Goal: Task Accomplishment & Management: Use online tool/utility

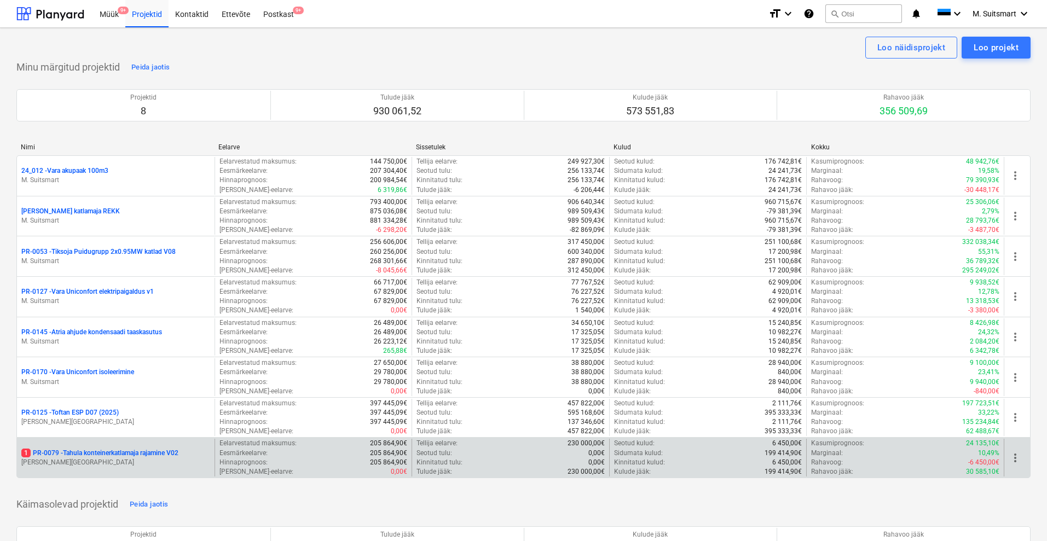
click at [89, 449] on p "1 PR-0079 - Tahula konteinerkatlamaja rajamine V02" at bounding box center [99, 453] width 157 height 9
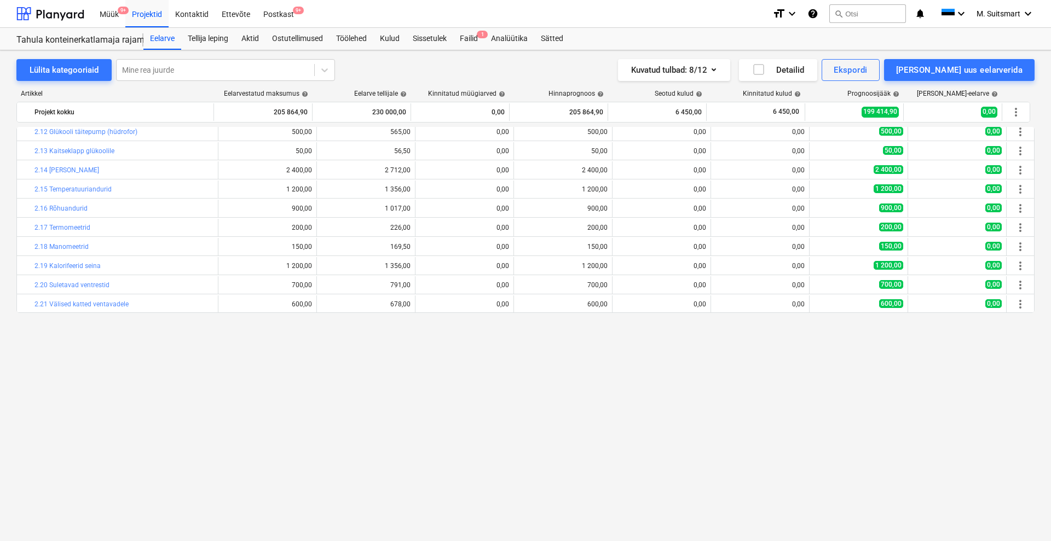
scroll to position [68, 0]
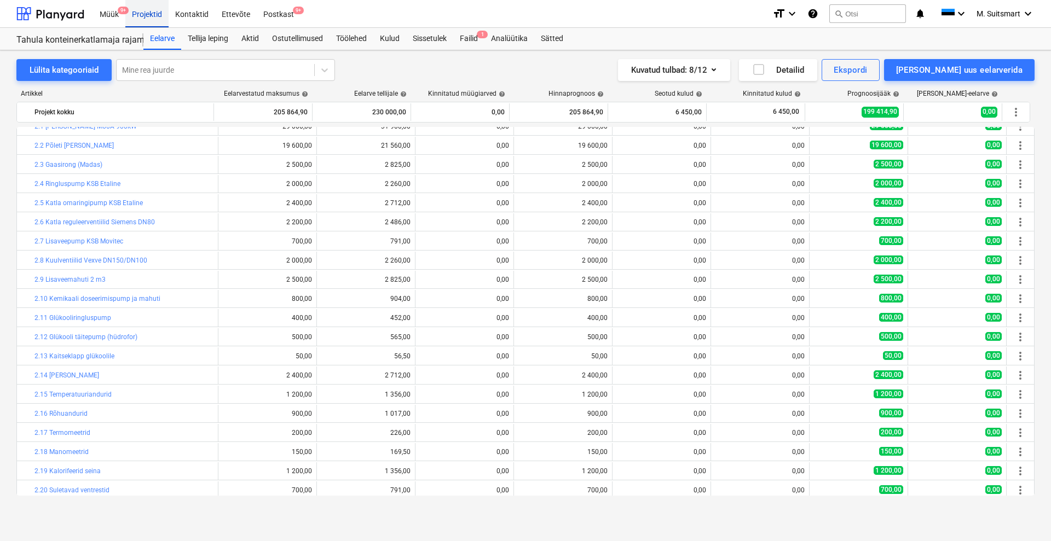
click at [143, 12] on div "Projektid" at bounding box center [146, 13] width 43 height 28
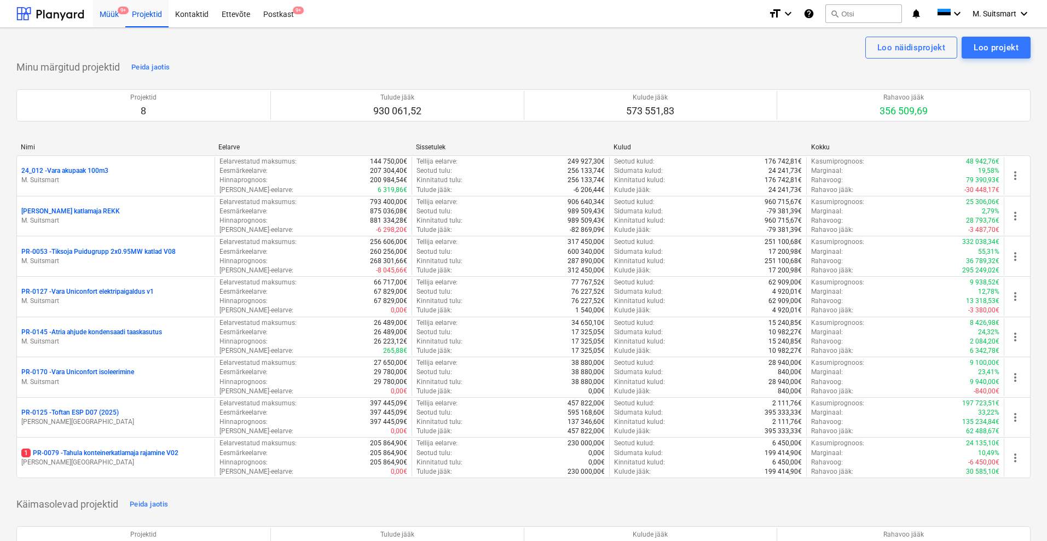
click at [110, 14] on div "Müük 9+" at bounding box center [109, 13] width 32 height 28
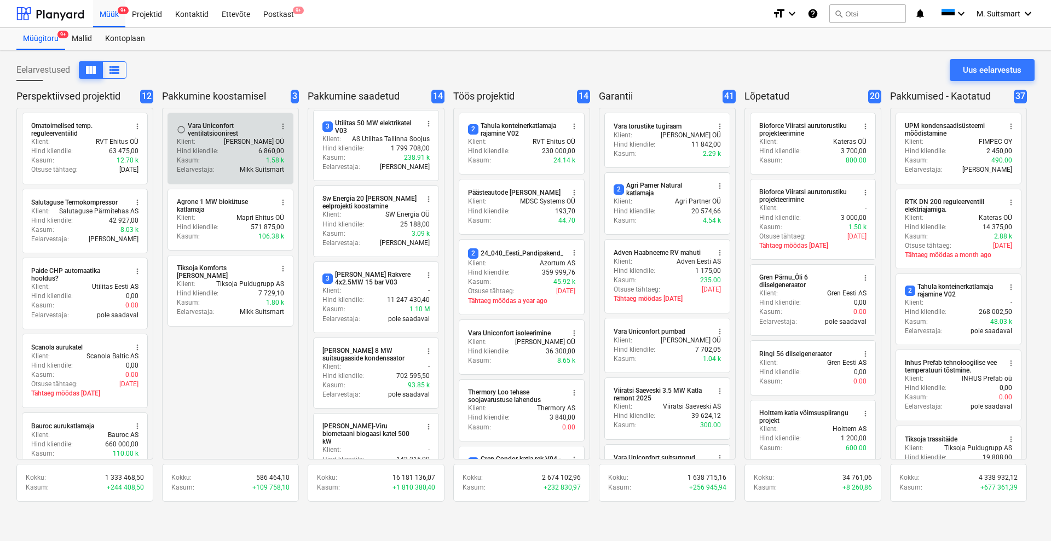
click at [218, 128] on div "Vara Uniconfort ventilatsioonirest" at bounding box center [230, 129] width 84 height 15
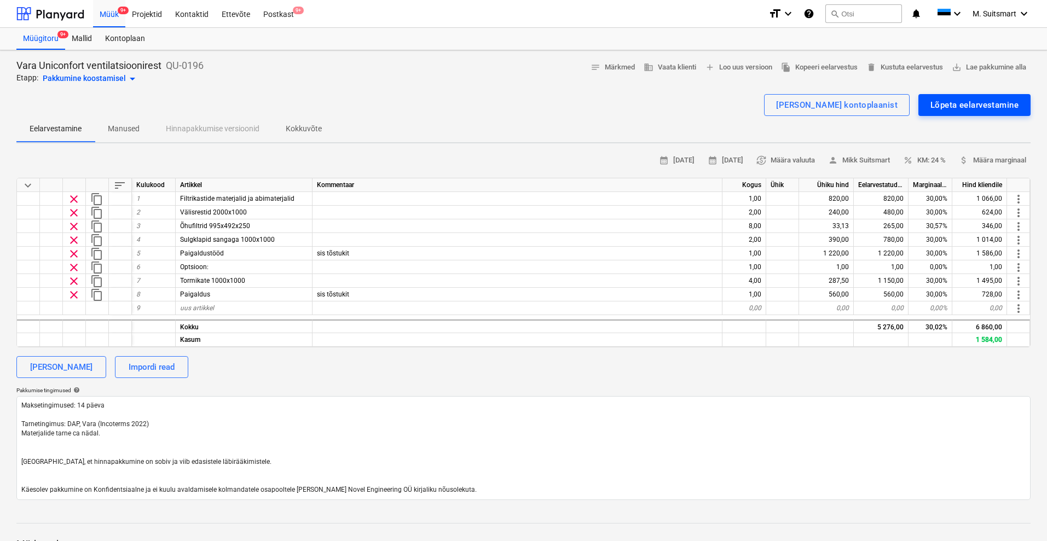
click at [978, 105] on div "Lõpeta eelarvestamine" at bounding box center [975, 105] width 88 height 14
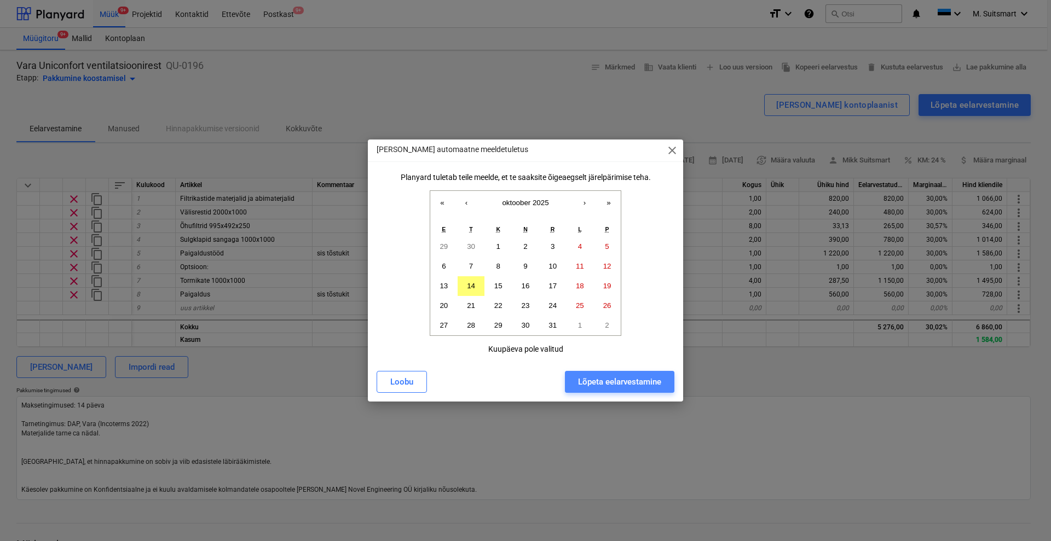
click at [583, 380] on div "Lõpeta eelarvestamine" at bounding box center [619, 382] width 83 height 14
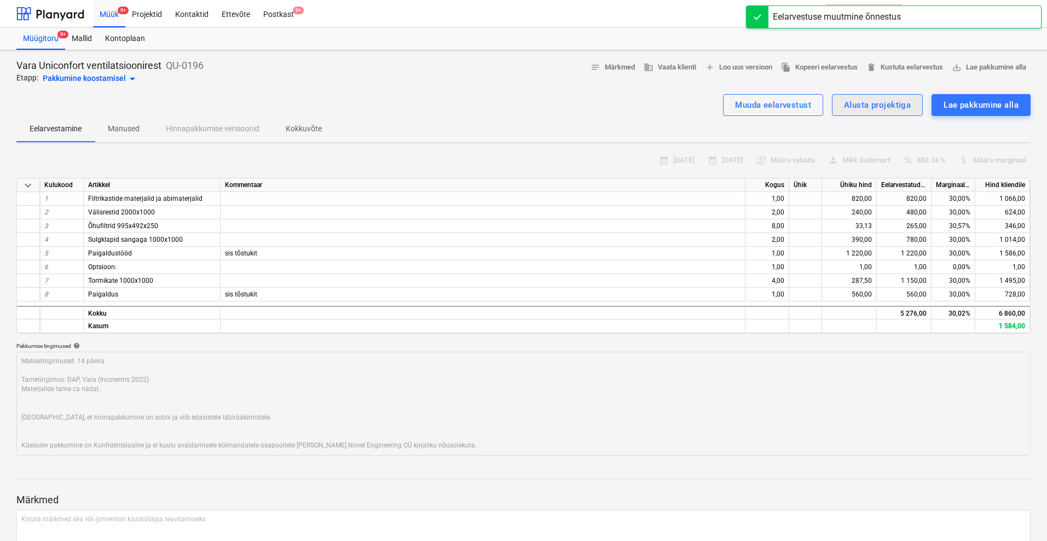
click at [858, 107] on div "Alusta projektiga" at bounding box center [877, 105] width 67 height 14
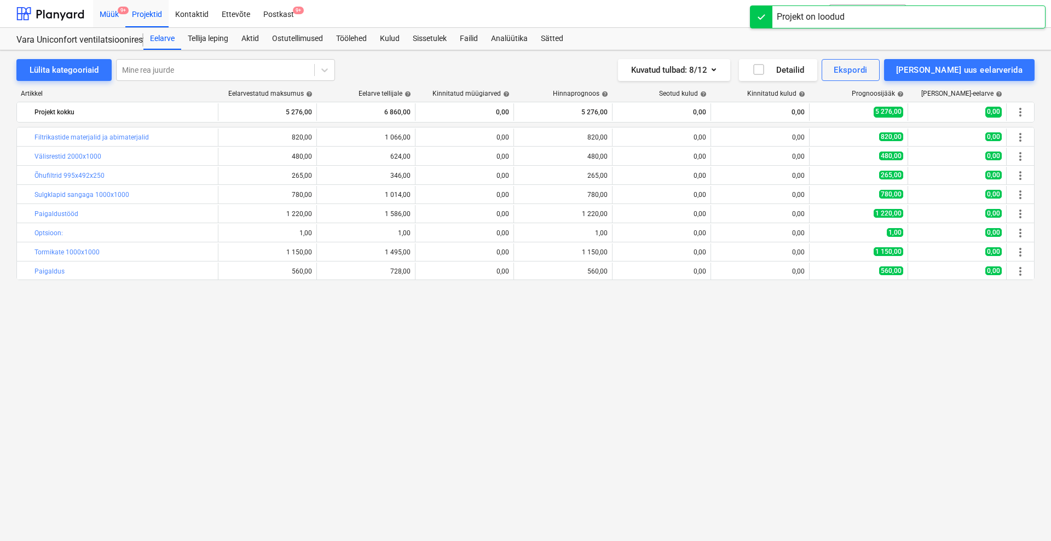
click at [113, 14] on div "Müük 9+" at bounding box center [109, 13] width 32 height 28
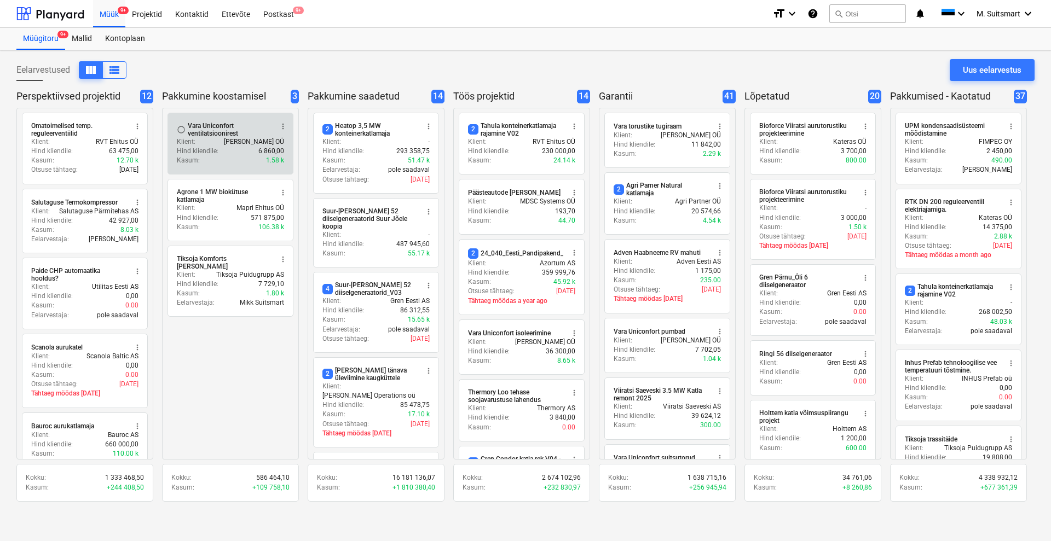
click at [212, 132] on div "Vara Uniconfort ventilatsioonirest" at bounding box center [230, 129] width 84 height 15
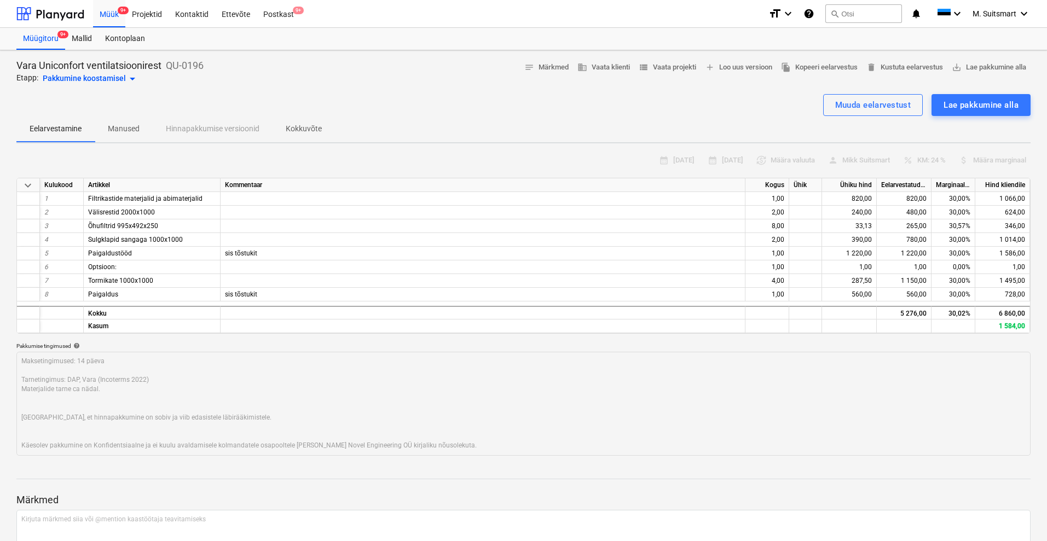
click at [73, 79] on div "Pakkumine koostamisel arrow_drop_down" at bounding box center [91, 78] width 96 height 13
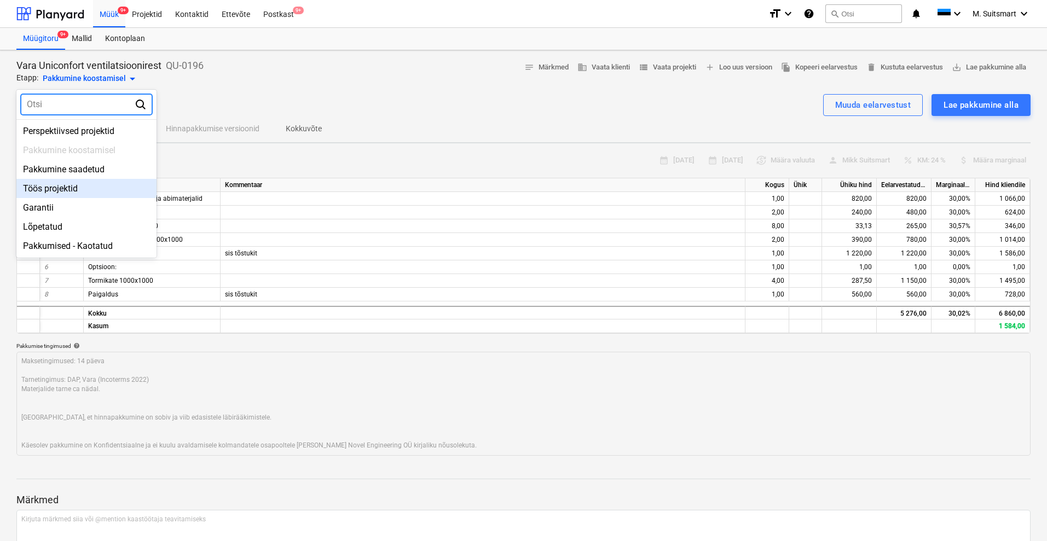
click at [57, 182] on div "Töös projektid" at bounding box center [86, 188] width 140 height 19
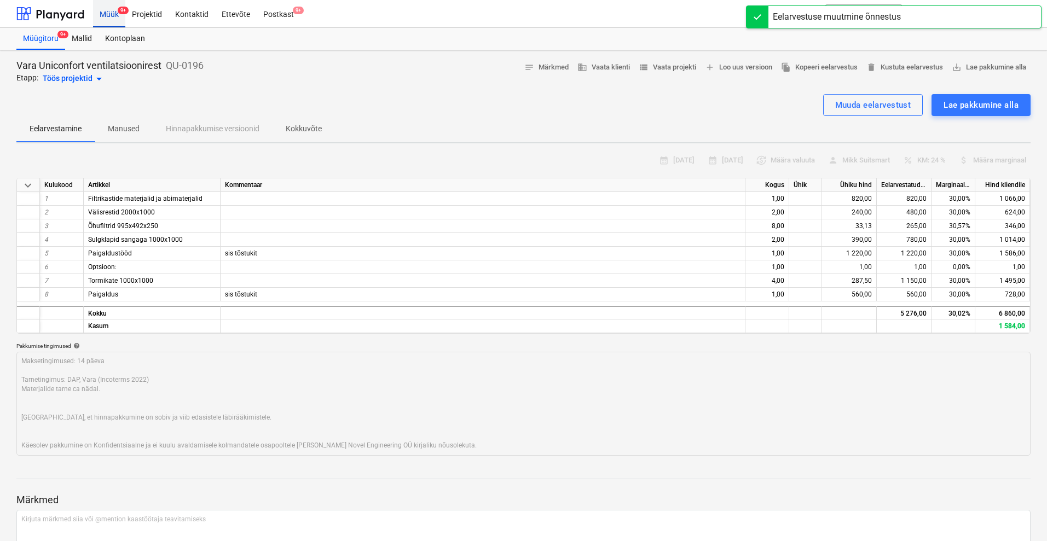
click at [106, 15] on div "Müük 9+" at bounding box center [109, 13] width 32 height 28
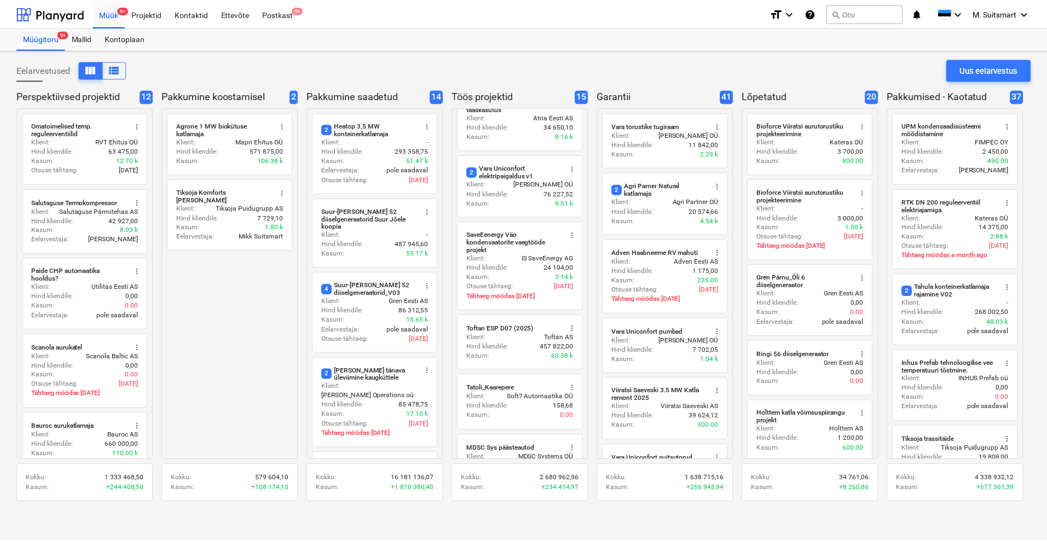
scroll to position [547, 0]
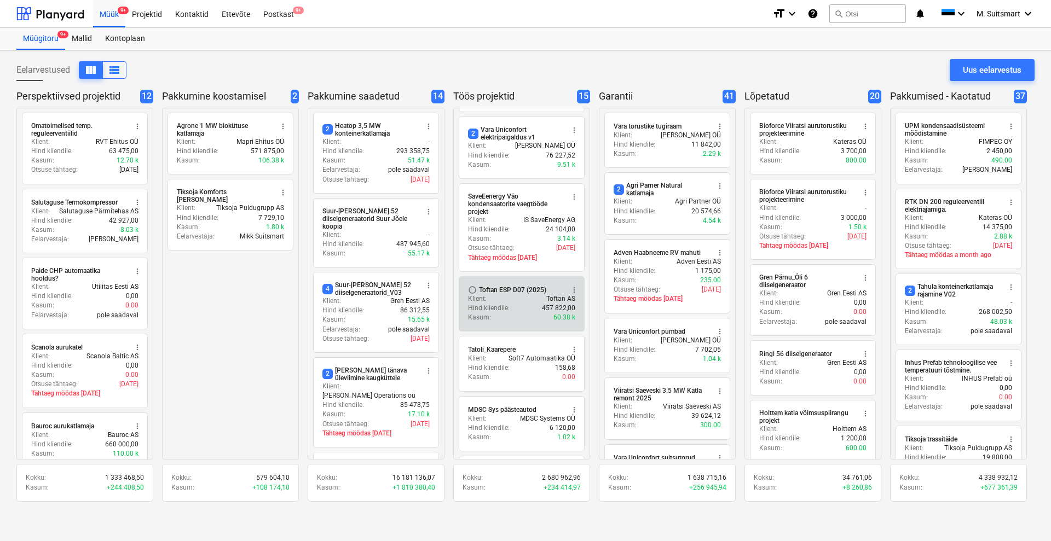
click at [502, 289] on div "Toftan ESP D07 (2025)" at bounding box center [512, 290] width 67 height 9
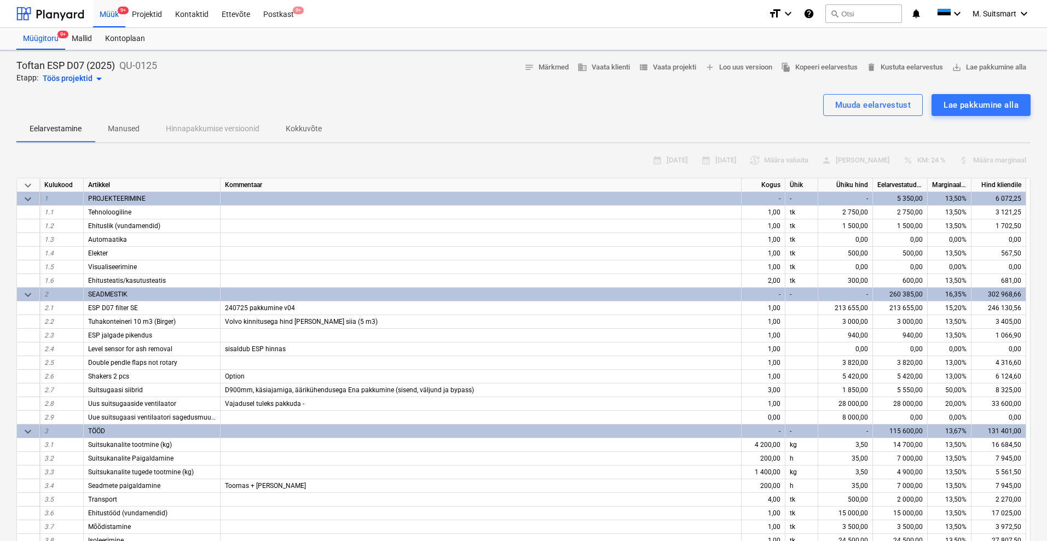
type textarea "x"
